Goal: Task Accomplishment & Management: Manage account settings

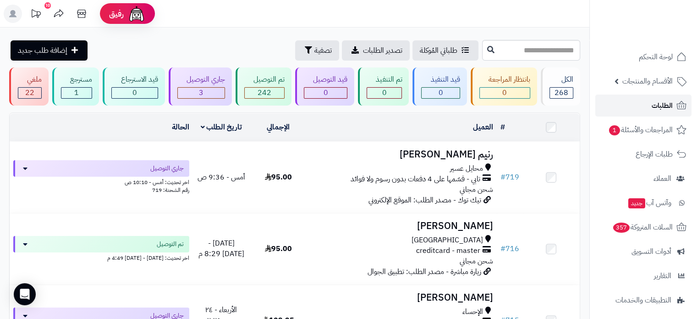
click at [607, 106] on link "الطلبات" at bounding box center [644, 105] width 96 height 22
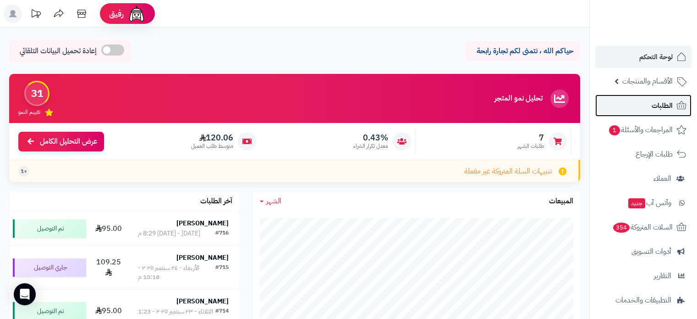
click at [678, 98] on link "الطلبات" at bounding box center [644, 105] width 96 height 22
